Goal: Transaction & Acquisition: Purchase product/service

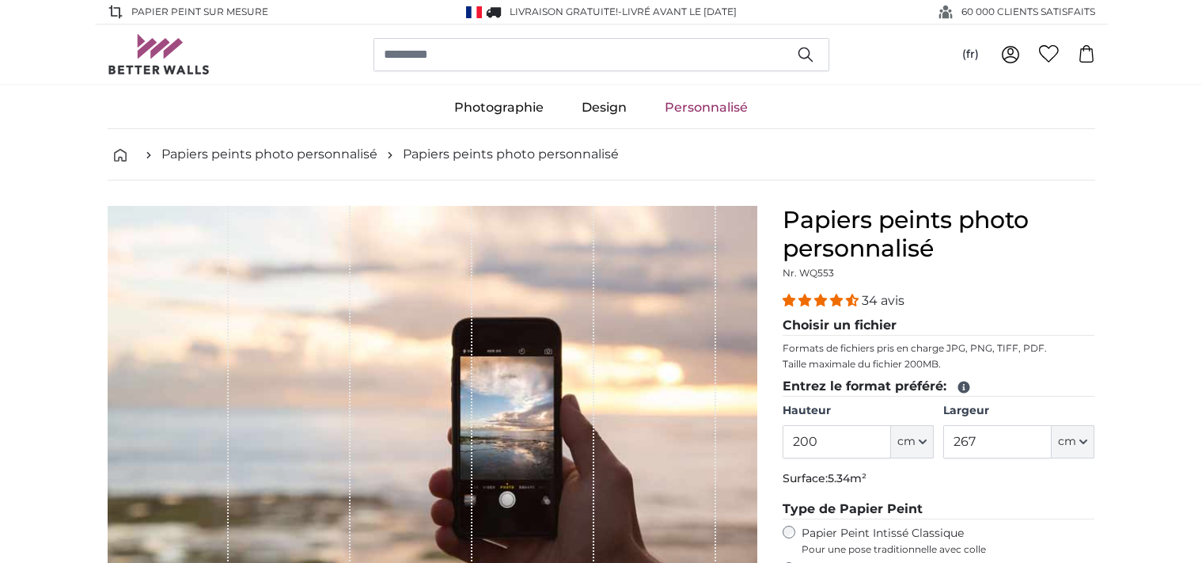
scroll to position [83, 0]
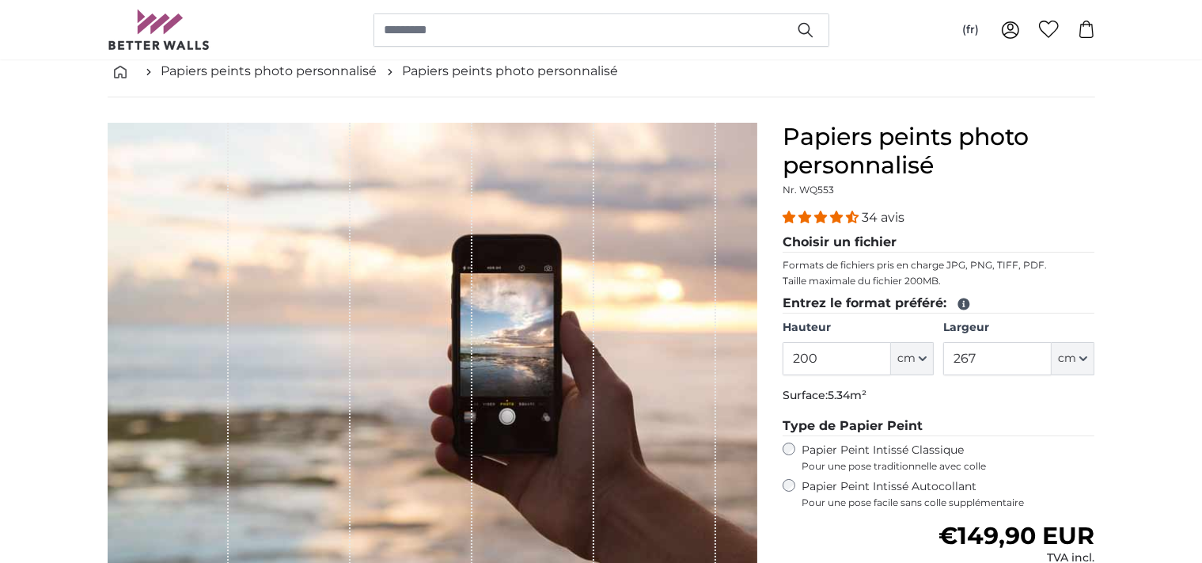
click at [836, 356] on input "200" at bounding box center [837, 358] width 108 height 33
type input "2"
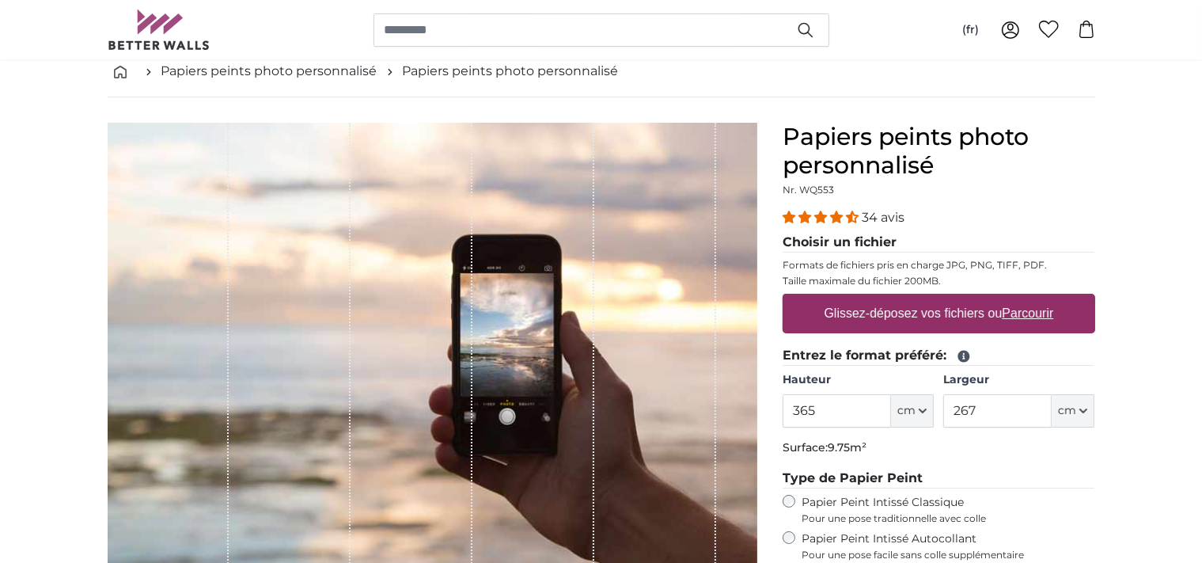
type input "365"
click at [995, 404] on input "267" at bounding box center [997, 410] width 108 height 33
type input "2"
type input "275"
click at [1010, 309] on u "Parcourir" at bounding box center [1027, 312] width 51 height 13
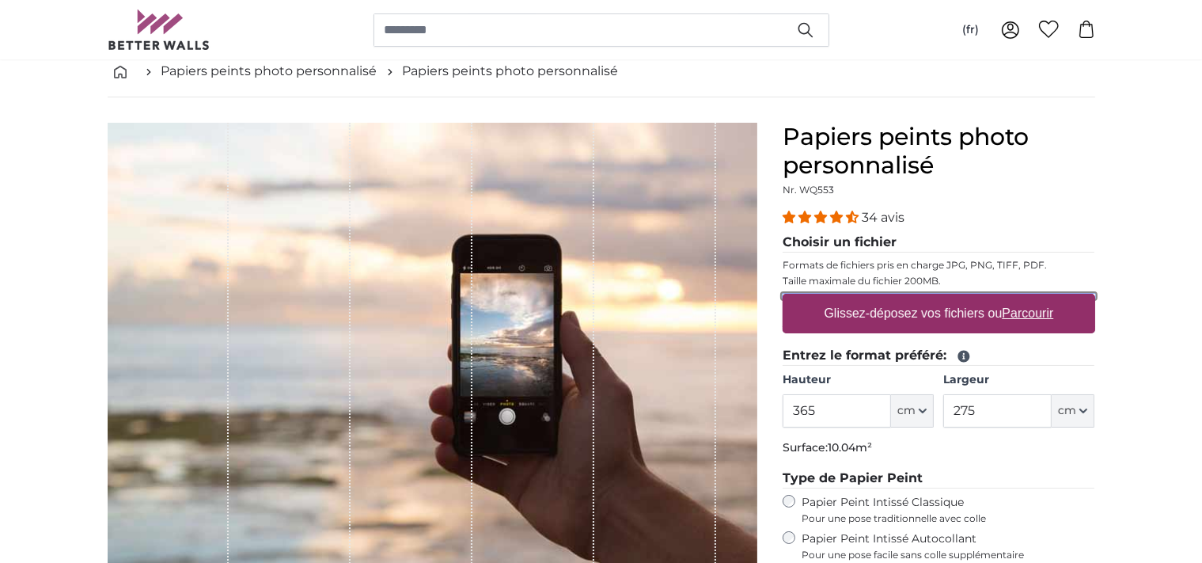
click at [1010, 298] on input "Glissez-déposez vos fichiers ou Parcourir" at bounding box center [939, 296] width 313 height 5
type input "**********"
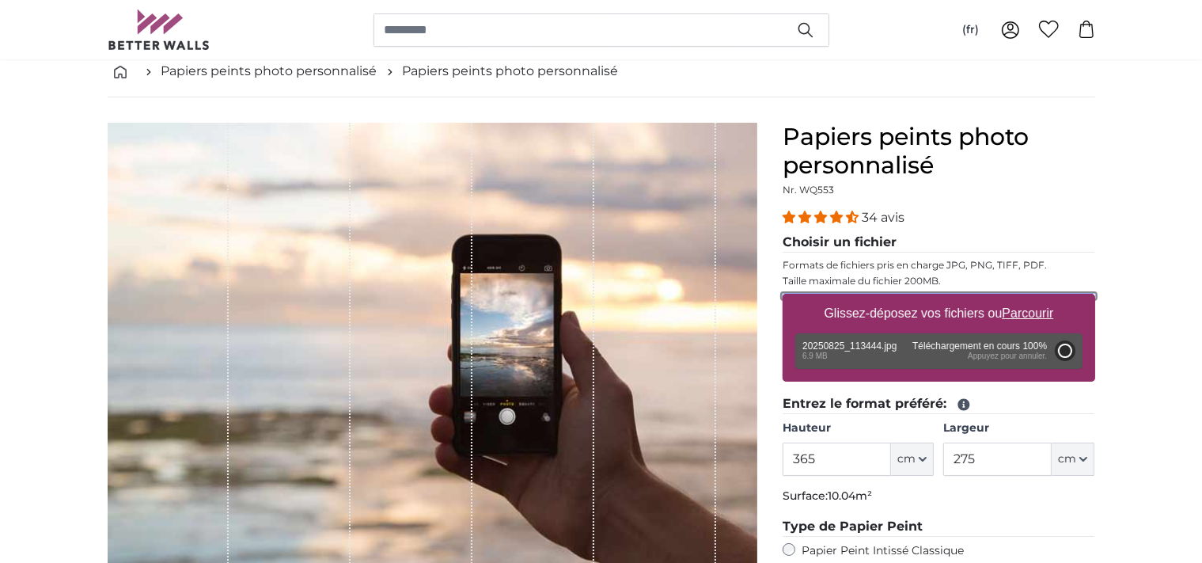
type input "200"
type input "150"
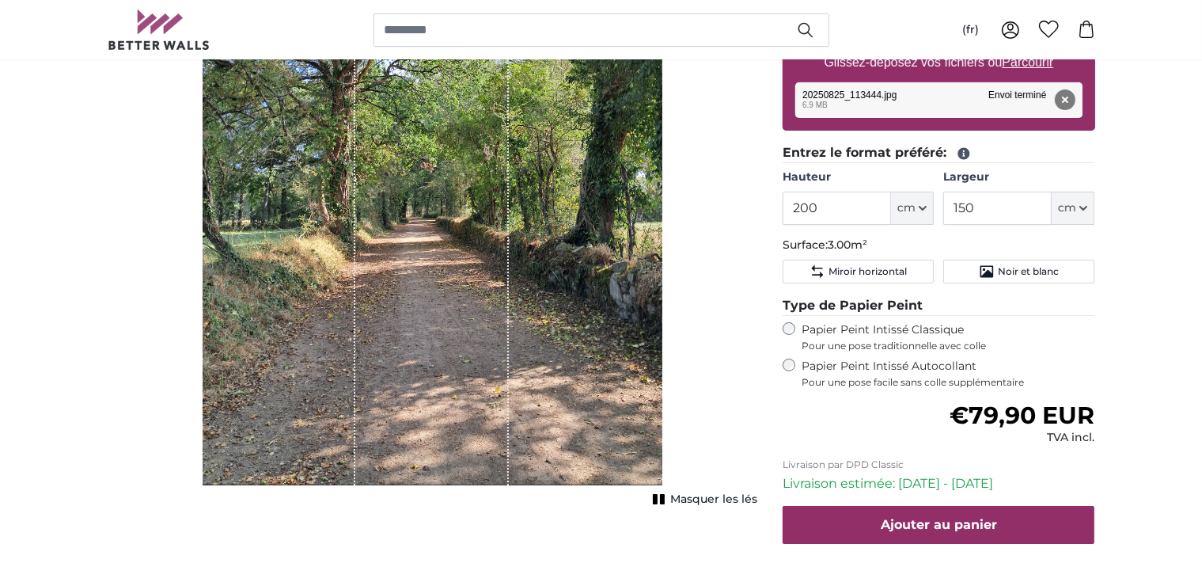
scroll to position [250, 0]
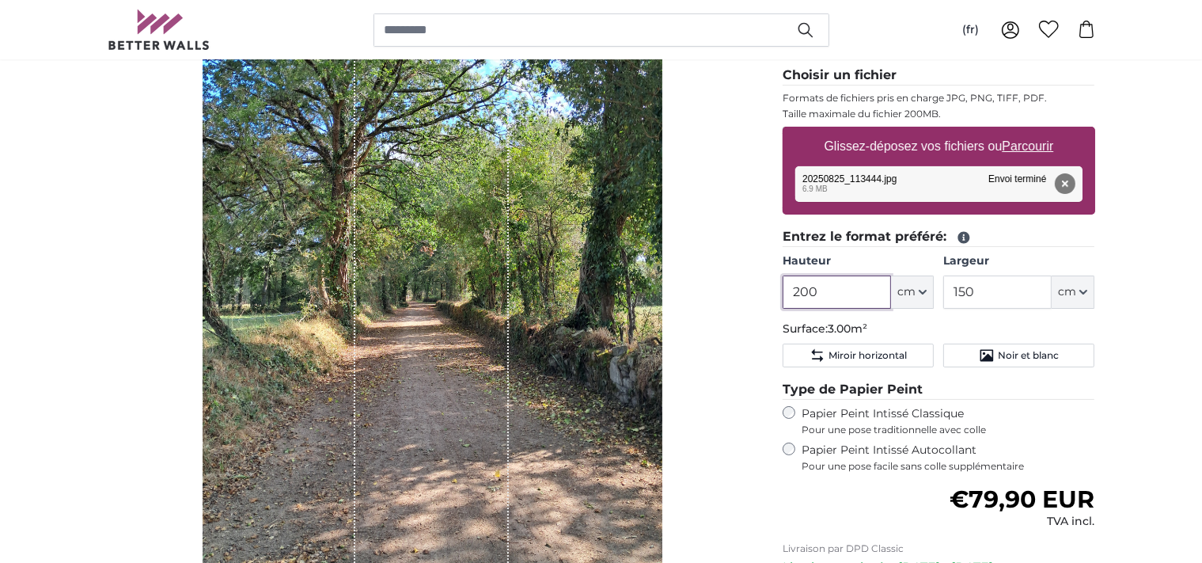
click at [828, 290] on input "200" at bounding box center [837, 291] width 108 height 33
type input "2"
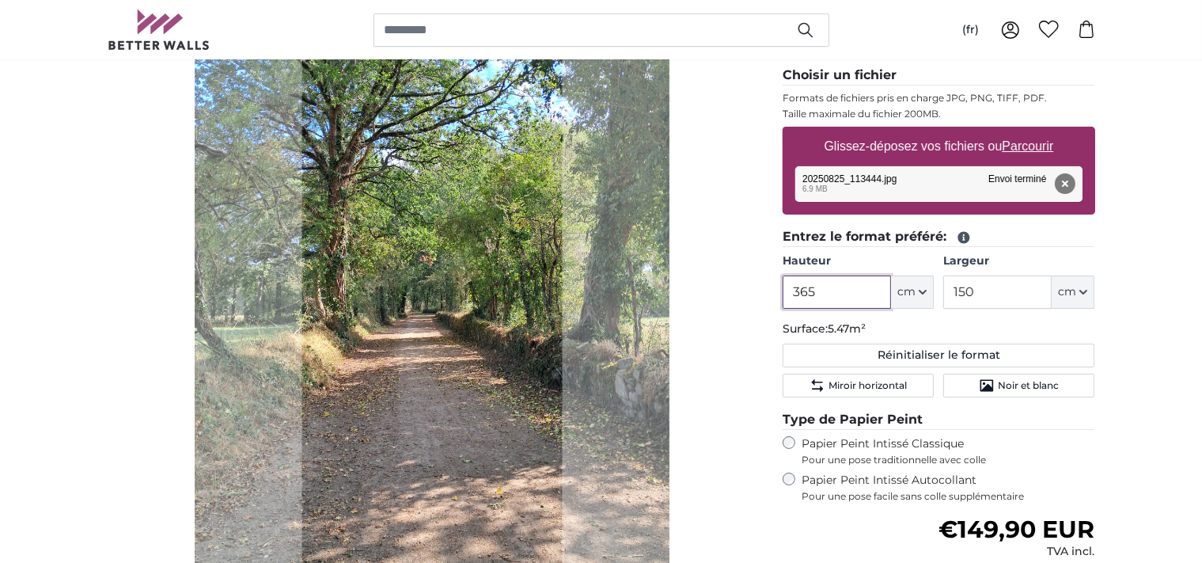
type input "365"
click at [992, 287] on input "150" at bounding box center [997, 291] width 108 height 33
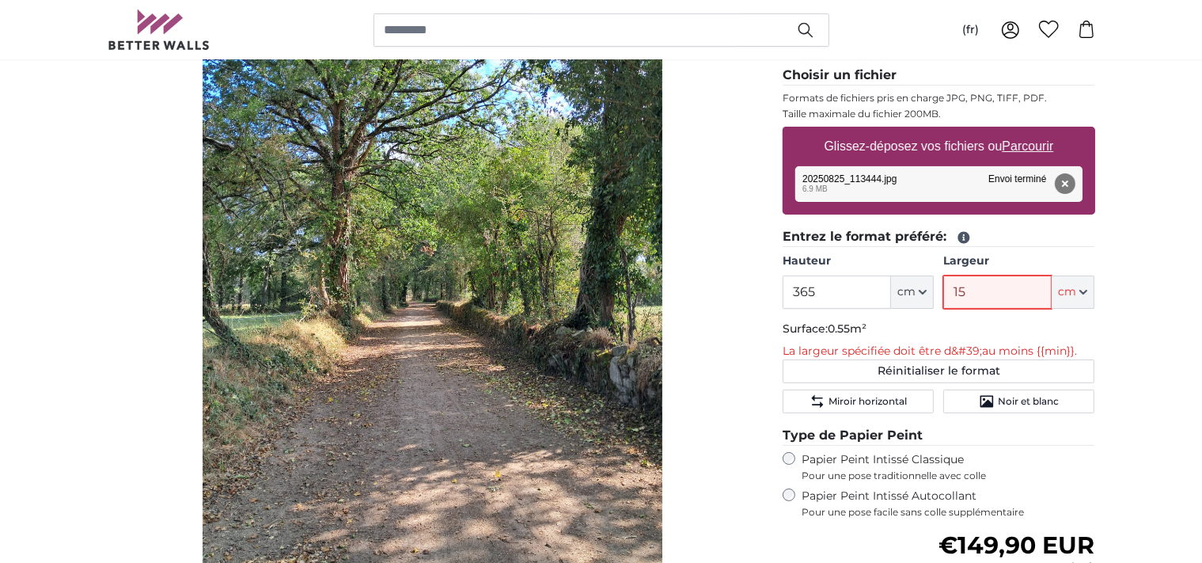
type input "1"
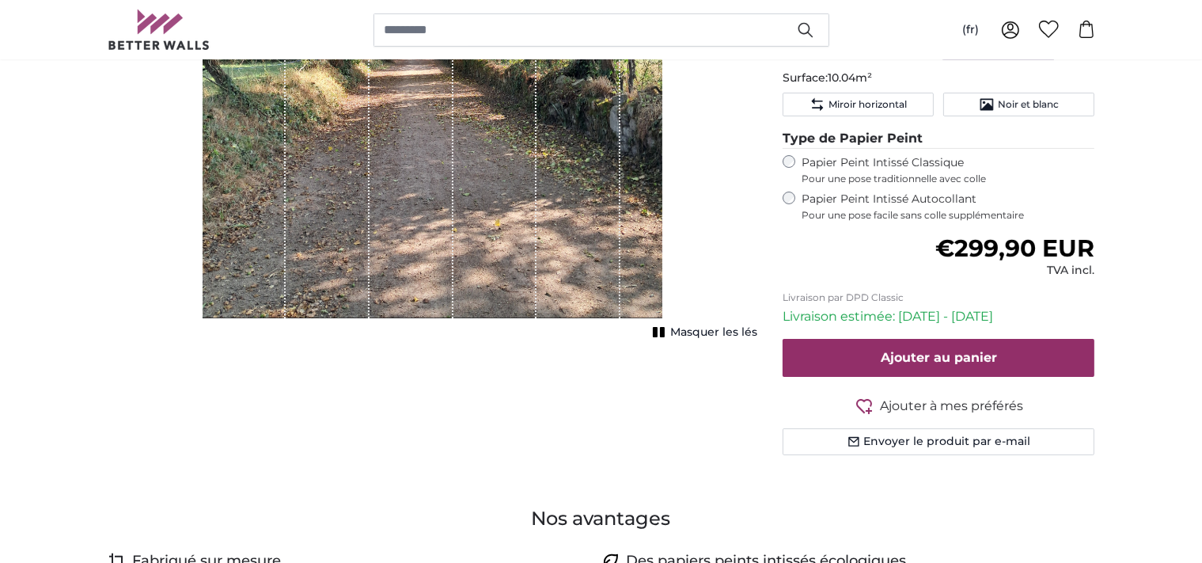
scroll to position [334, 0]
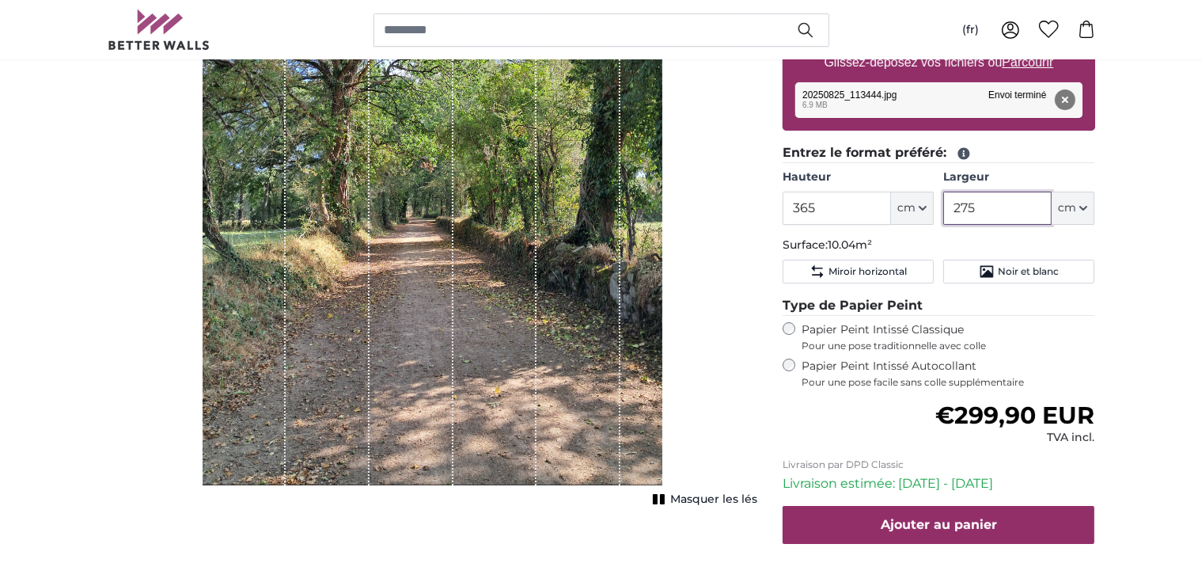
type input "275"
click at [827, 208] on input "365" at bounding box center [837, 208] width 108 height 33
type input "366"
click at [983, 209] on input "275" at bounding box center [997, 208] width 108 height 33
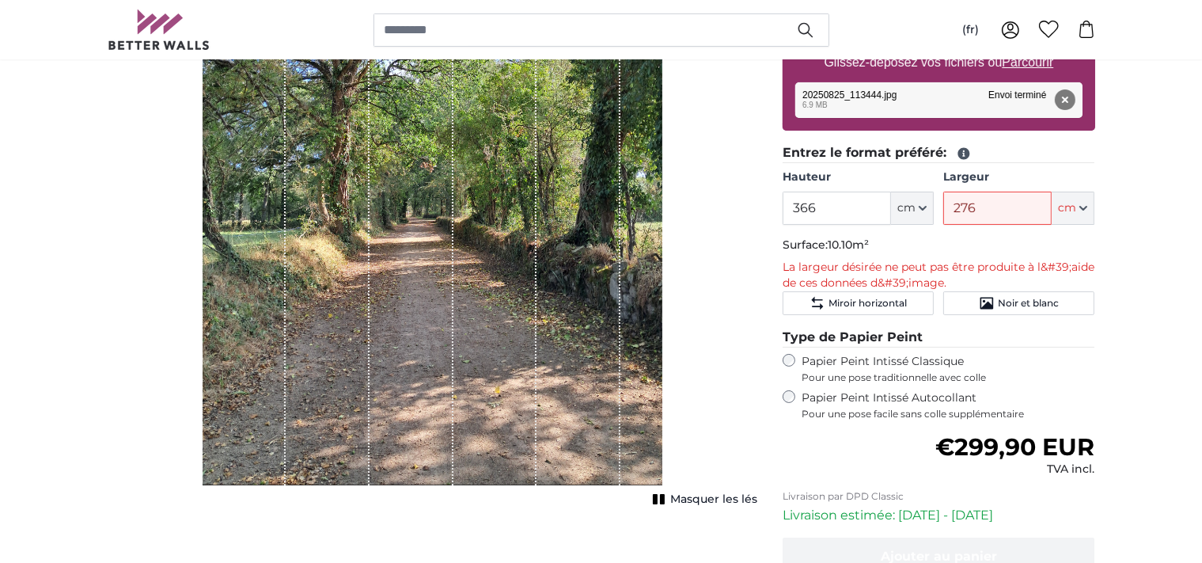
click at [1087, 267] on p "La largeur désirée ne peut pas être produite à l&#39;aide de ces données d&#39;…" at bounding box center [939, 276] width 313 height 32
click at [999, 203] on input "276" at bounding box center [997, 208] width 108 height 33
click at [1010, 207] on input "277" at bounding box center [997, 208] width 108 height 33
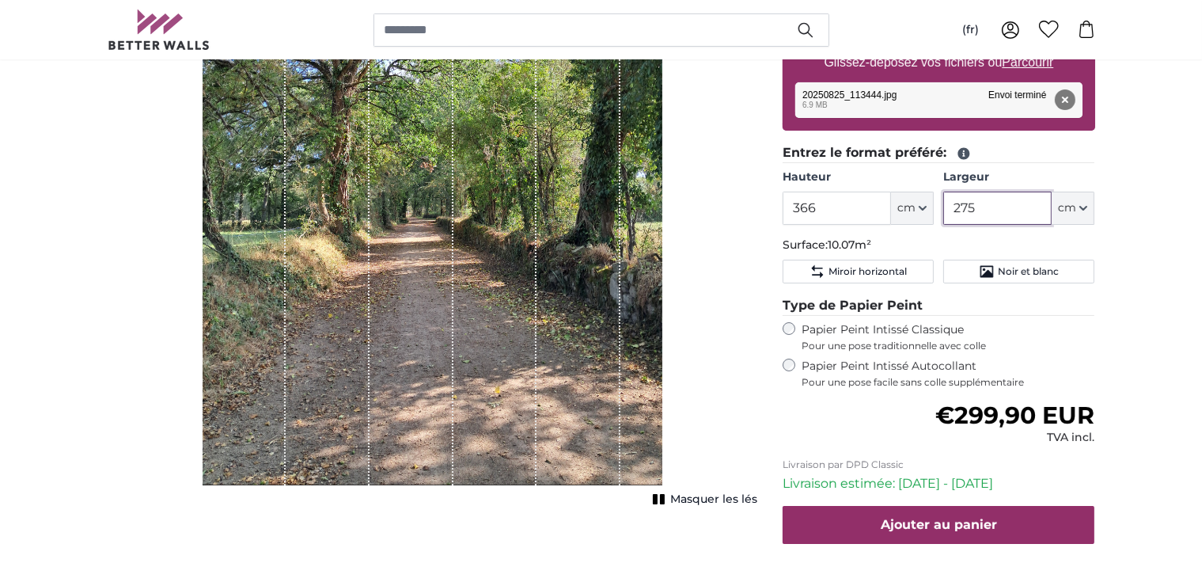
type input "275"
click at [844, 207] on input "366" at bounding box center [837, 208] width 108 height 33
click at [790, 205] on input "367" at bounding box center [837, 208] width 108 height 33
drag, startPoint x: 792, startPoint y: 205, endPoint x: 831, endPoint y: 204, distance: 38.8
click at [831, 204] on input "367" at bounding box center [837, 208] width 108 height 33
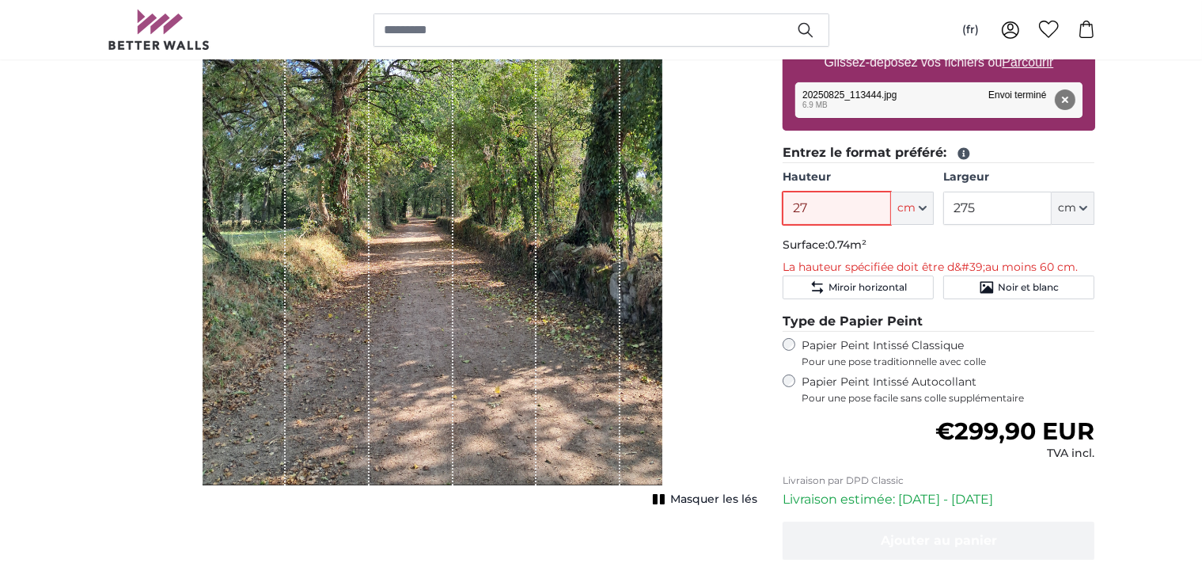
type input "275"
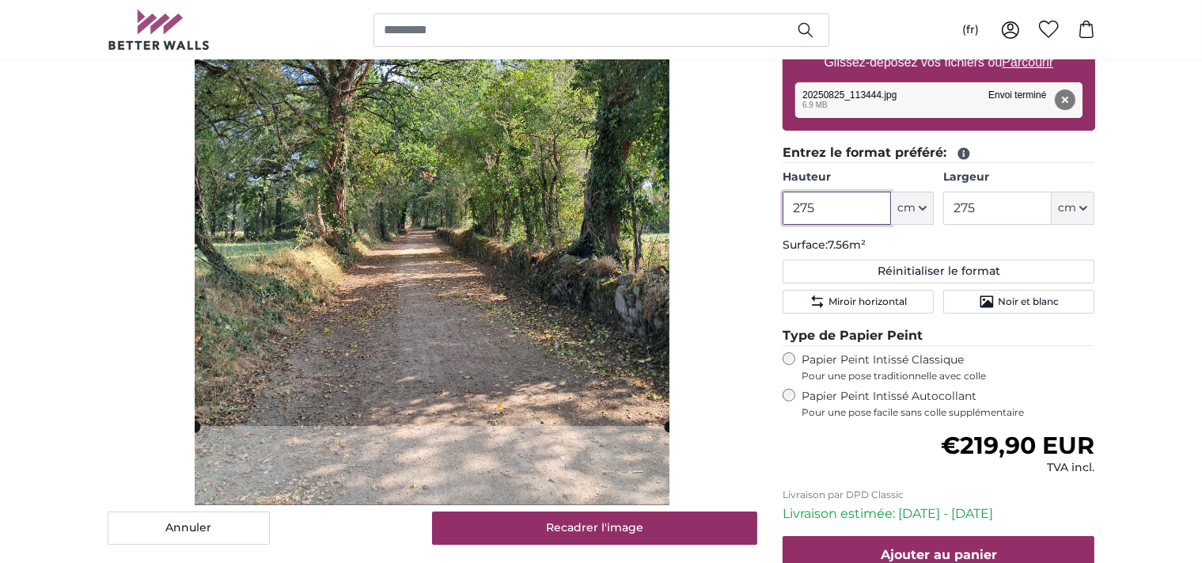
type input "275"
click at [994, 212] on input "275" at bounding box center [997, 208] width 108 height 33
type input "2"
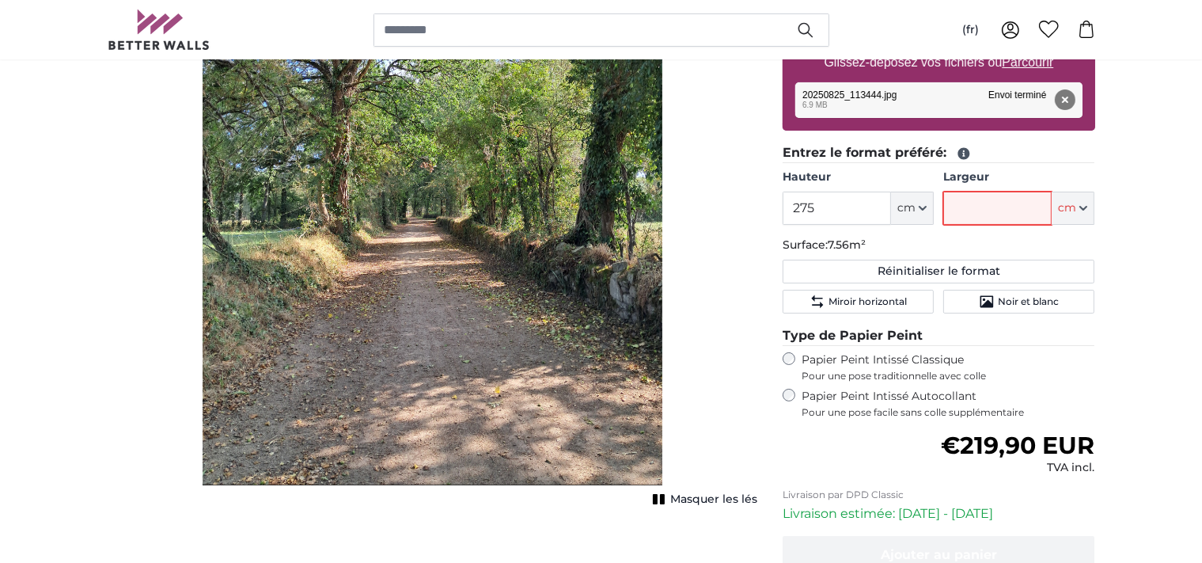
type input "6"
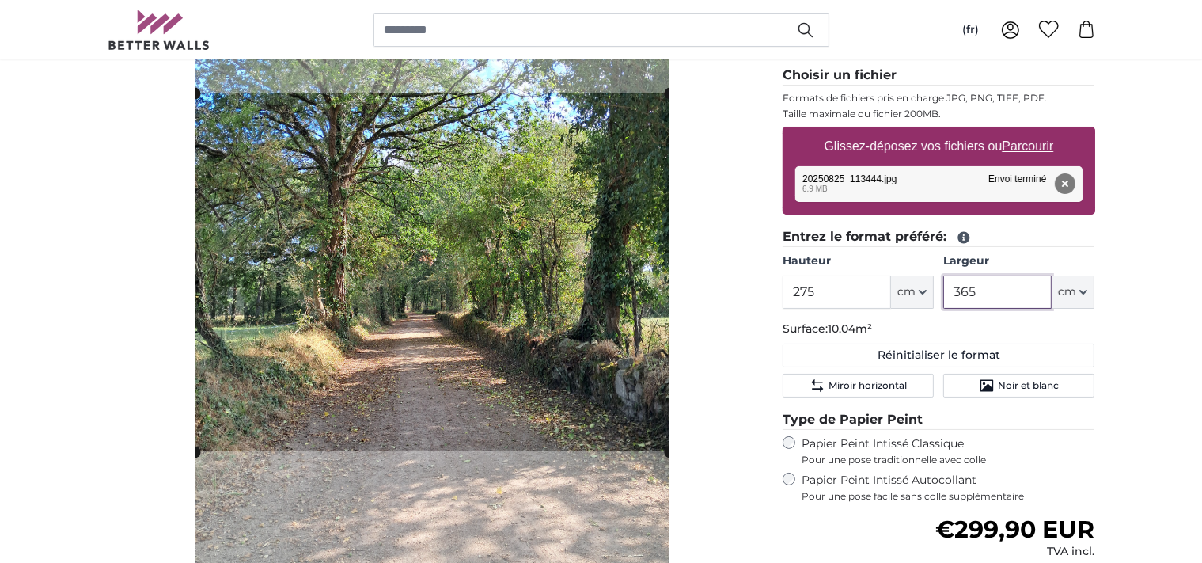
scroll to position [167, 0]
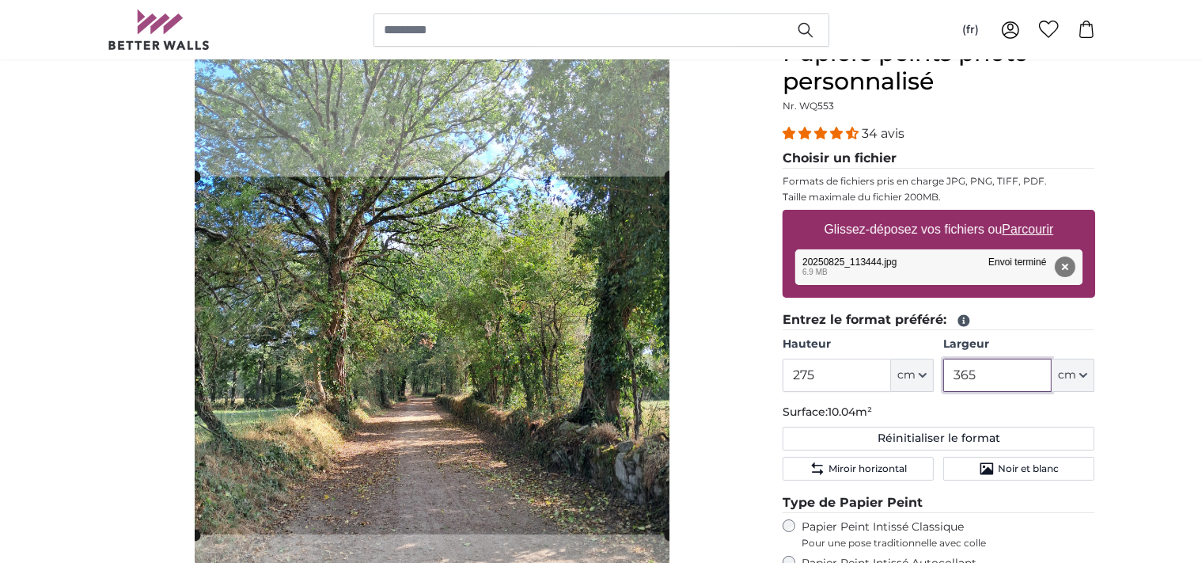
click at [444, 366] on cropper-handle at bounding box center [432, 355] width 475 height 358
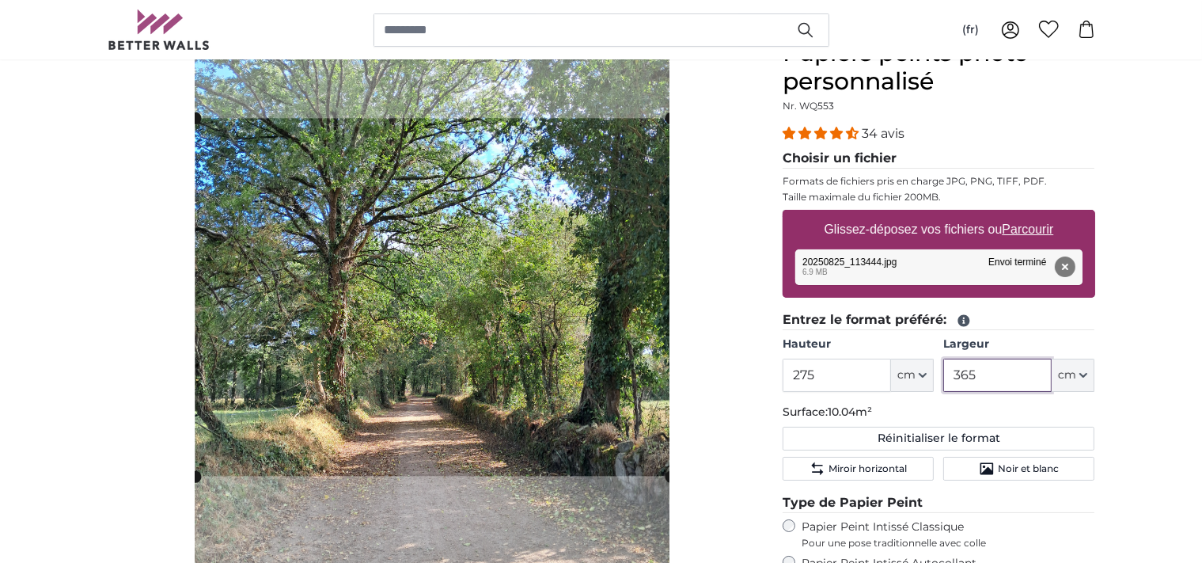
click at [451, 308] on cropper-handle at bounding box center [432, 297] width 475 height 358
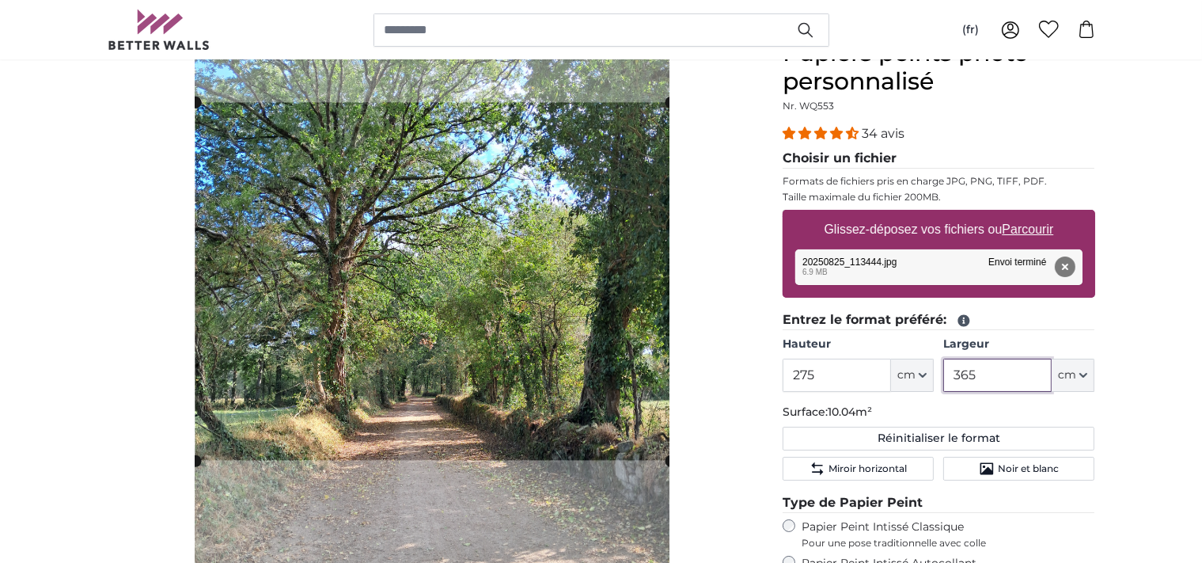
click at [533, 296] on cropper-handle at bounding box center [432, 281] width 475 height 358
type input "365"
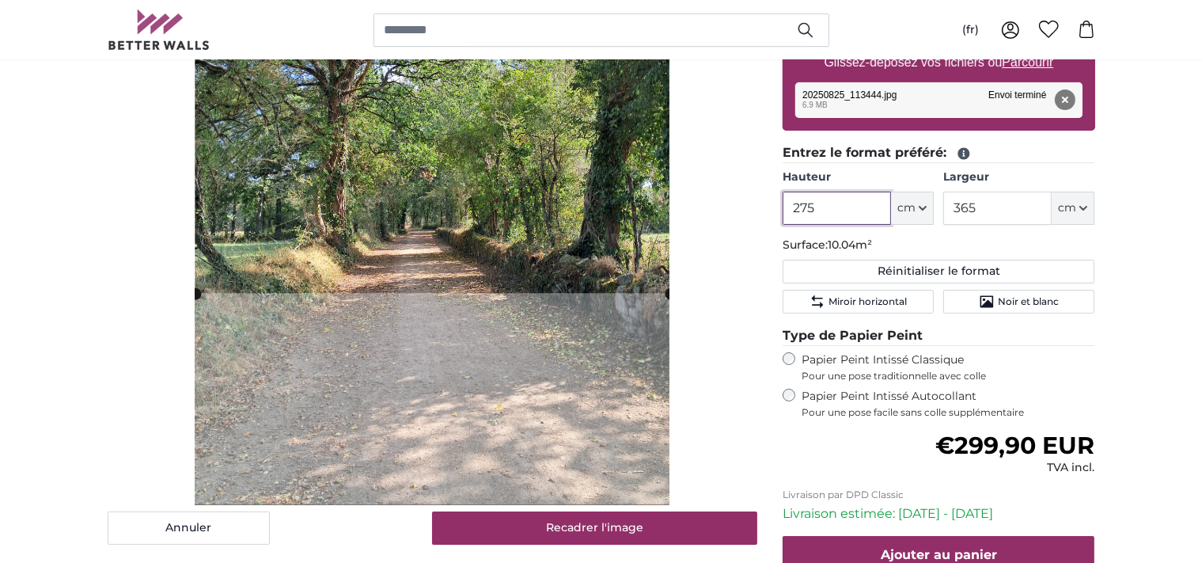
click at [836, 208] on input "275" at bounding box center [837, 208] width 108 height 33
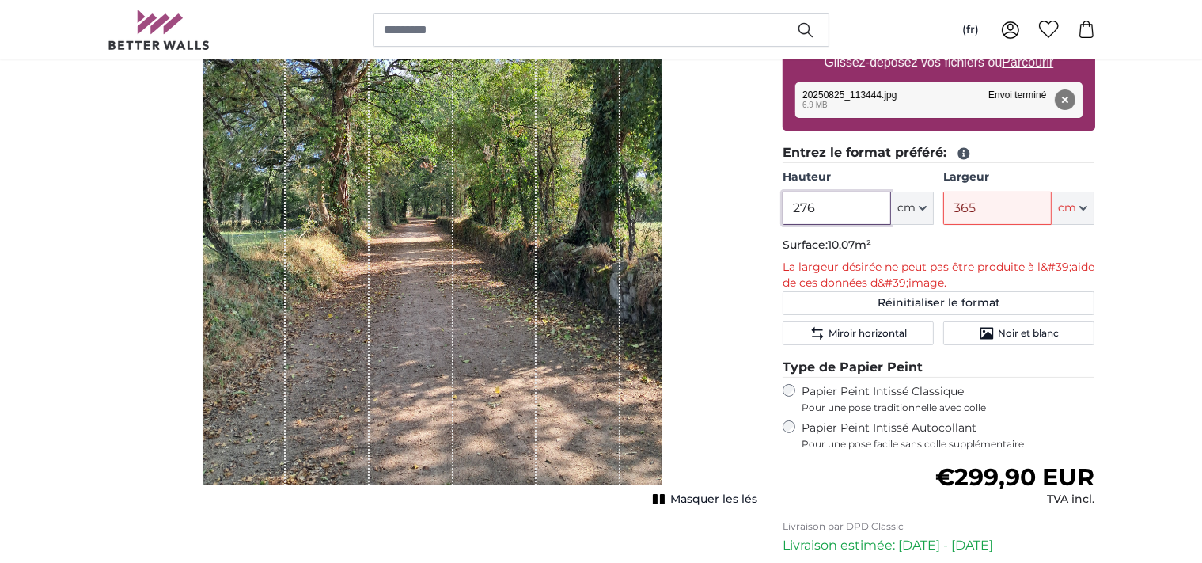
scroll to position [250, 0]
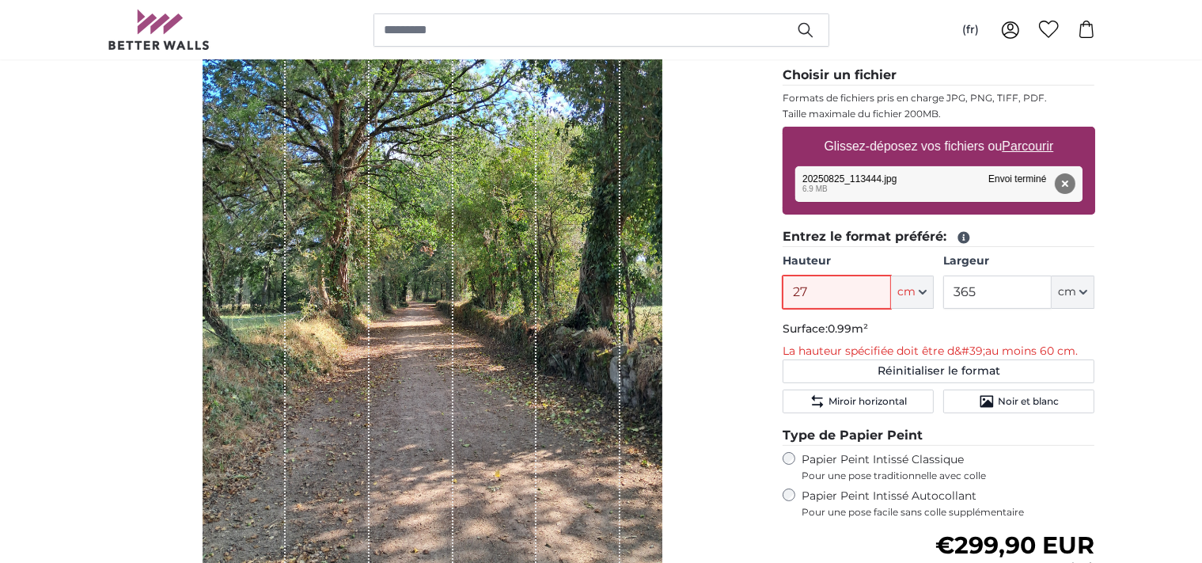
type input "275"
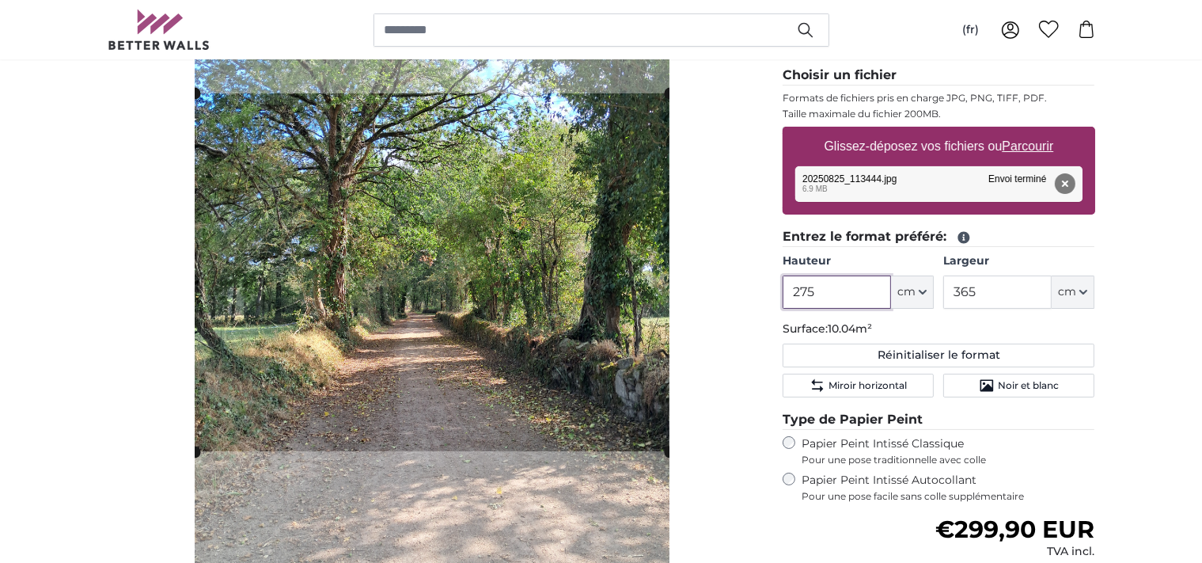
scroll to position [334, 0]
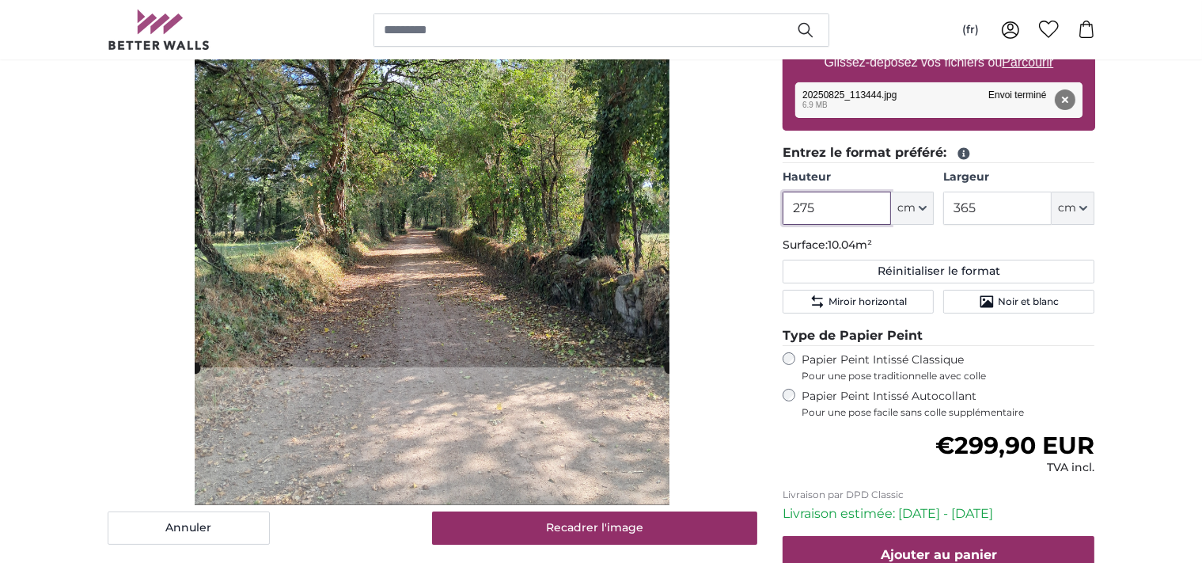
click at [454, 268] on cropper-handle at bounding box center [432, 188] width 475 height 358
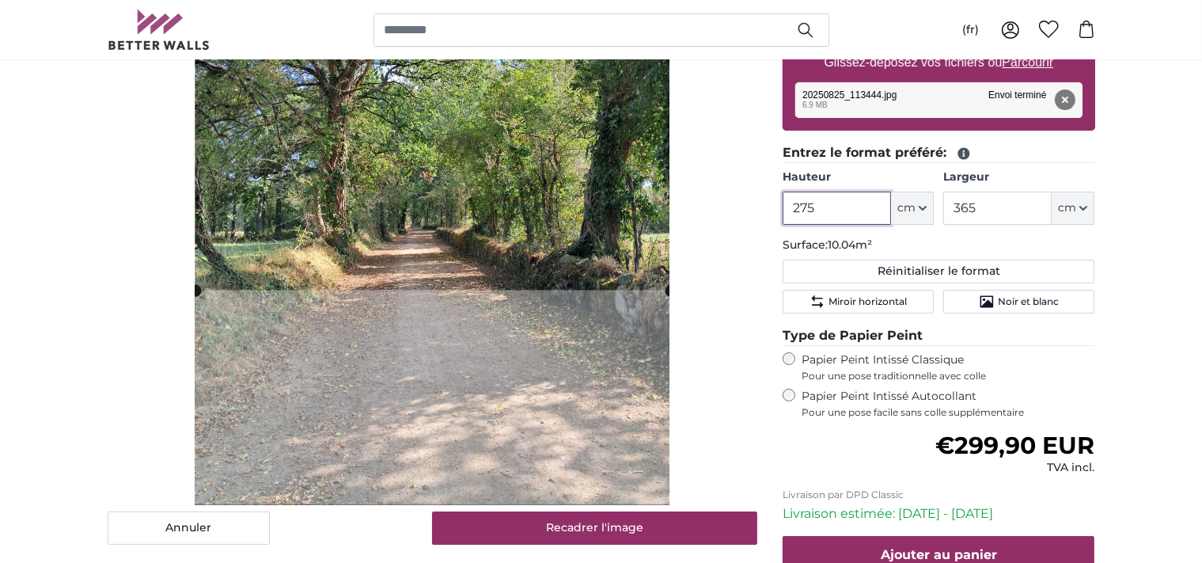
click at [474, 192] on cropper-handle at bounding box center [432, 111] width 475 height 358
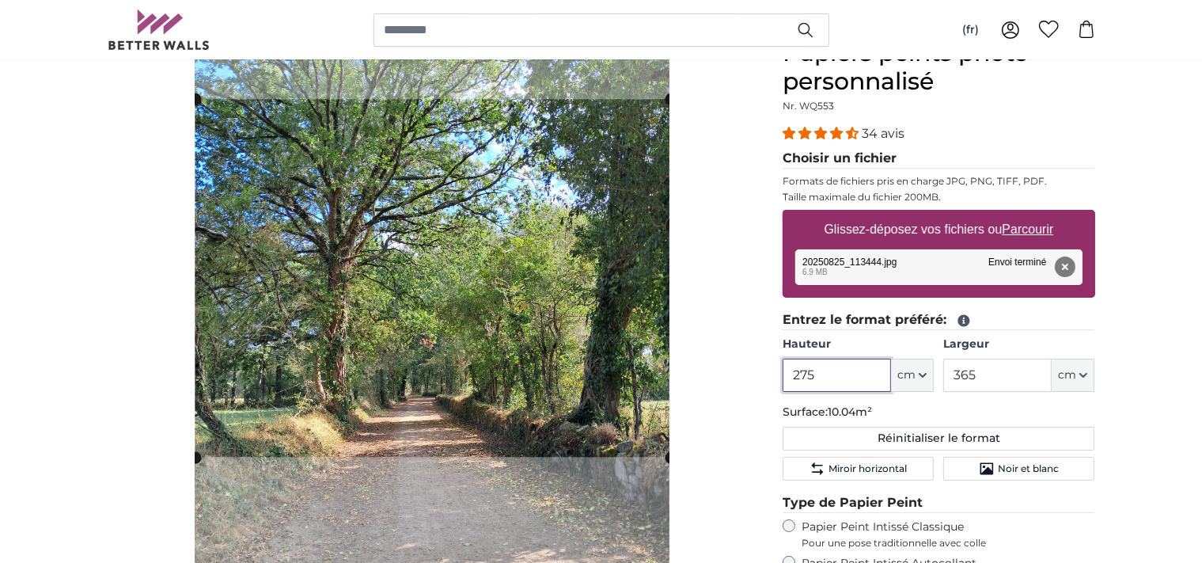
scroll to position [418, 0]
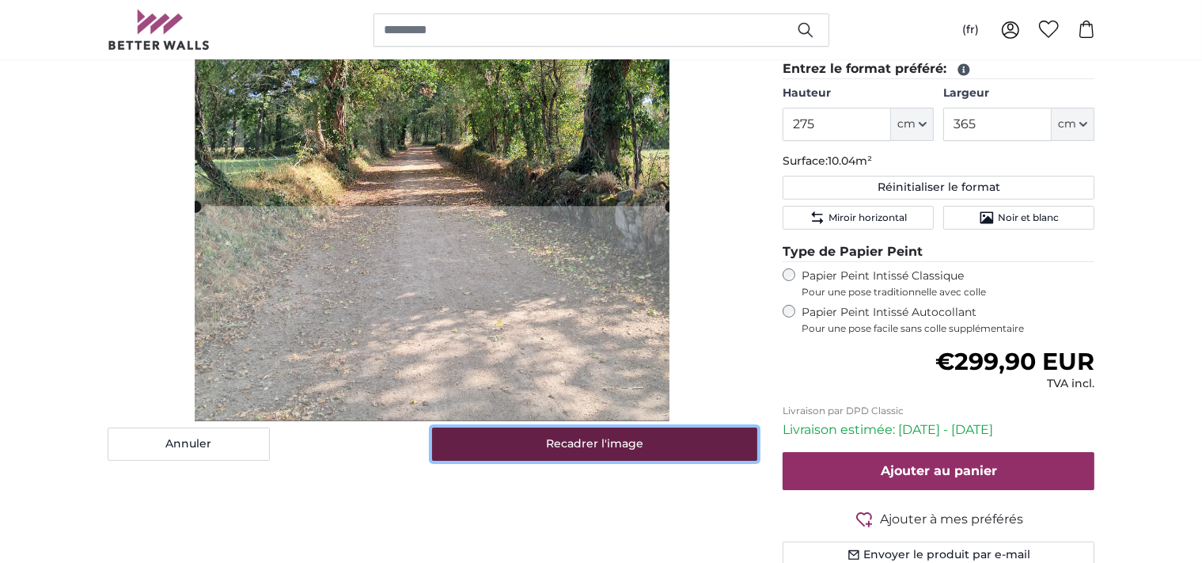
click at [572, 450] on button "Recadrer l'image" at bounding box center [594, 443] width 325 height 33
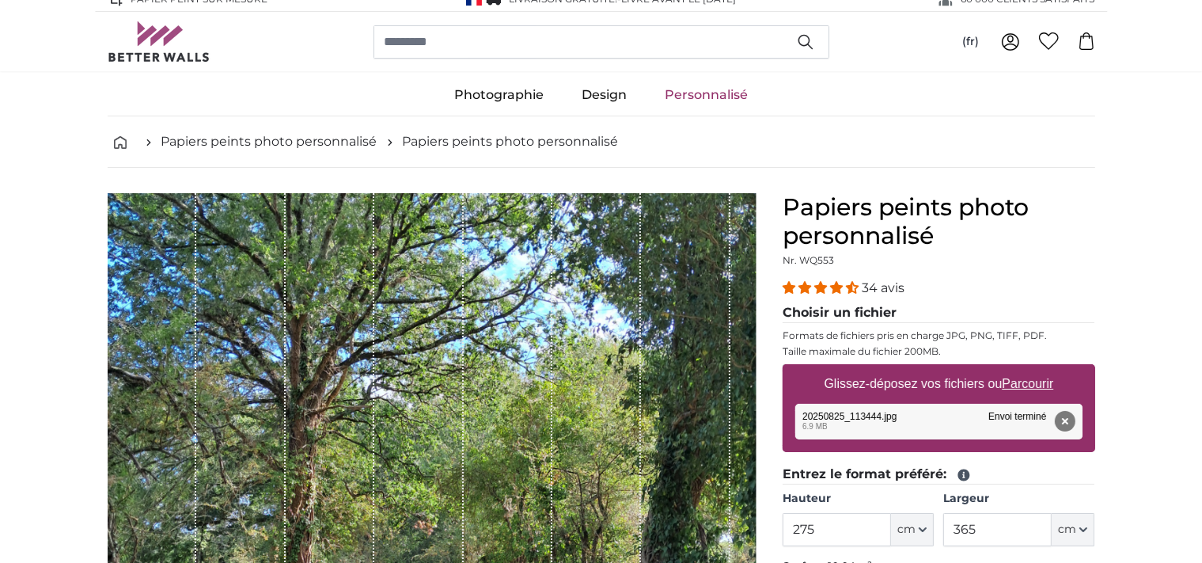
scroll to position [0, 0]
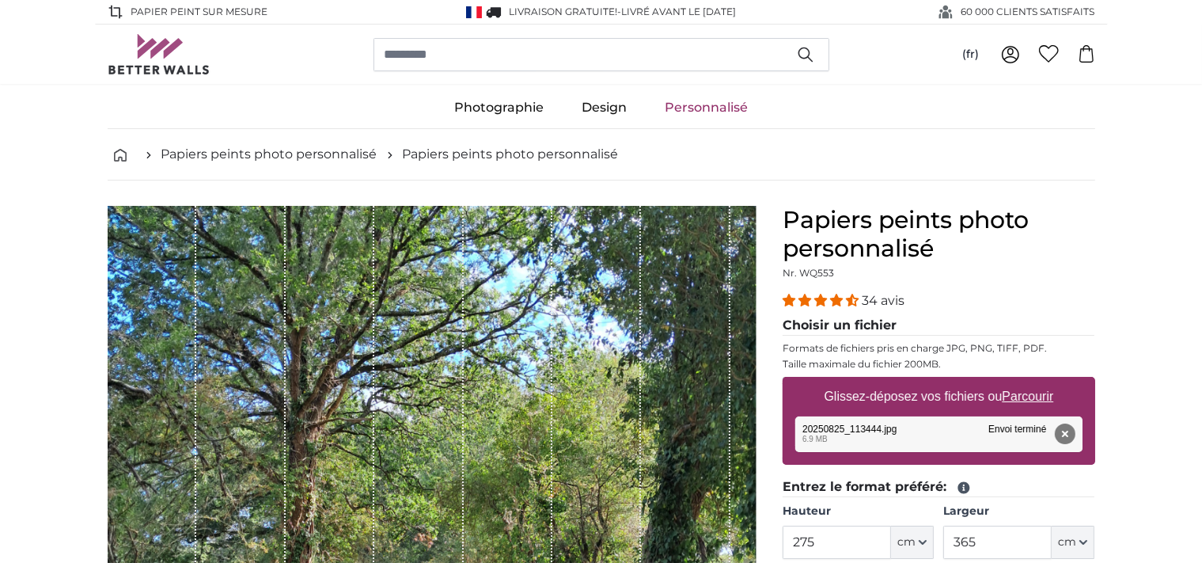
click at [192, 71] on img at bounding box center [159, 54] width 103 height 40
